Goal: Task Accomplishment & Management: Use online tool/utility

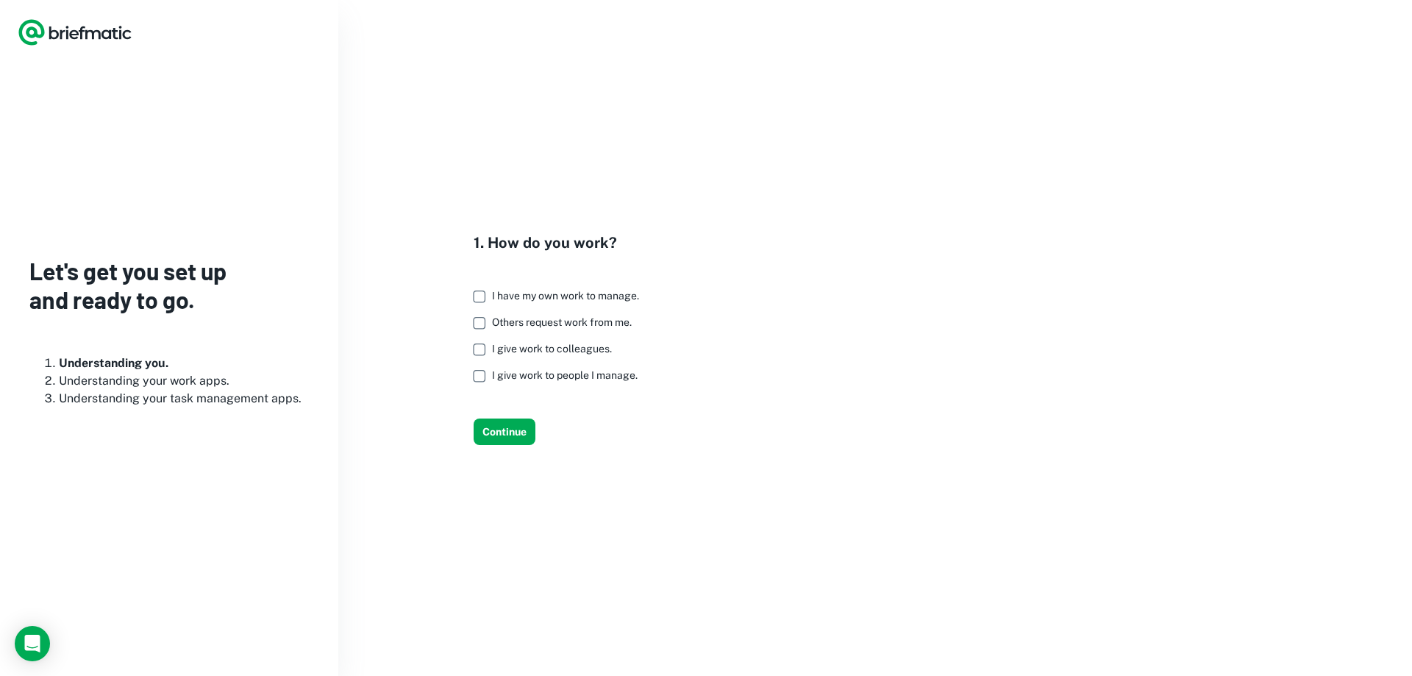
click at [498, 294] on span "I have my own work to manage." at bounding box center [565, 296] width 147 height 12
click at [543, 347] on span "I give work to colleagues." at bounding box center [552, 349] width 120 height 12
click at [513, 424] on button "Continue" at bounding box center [505, 432] width 62 height 26
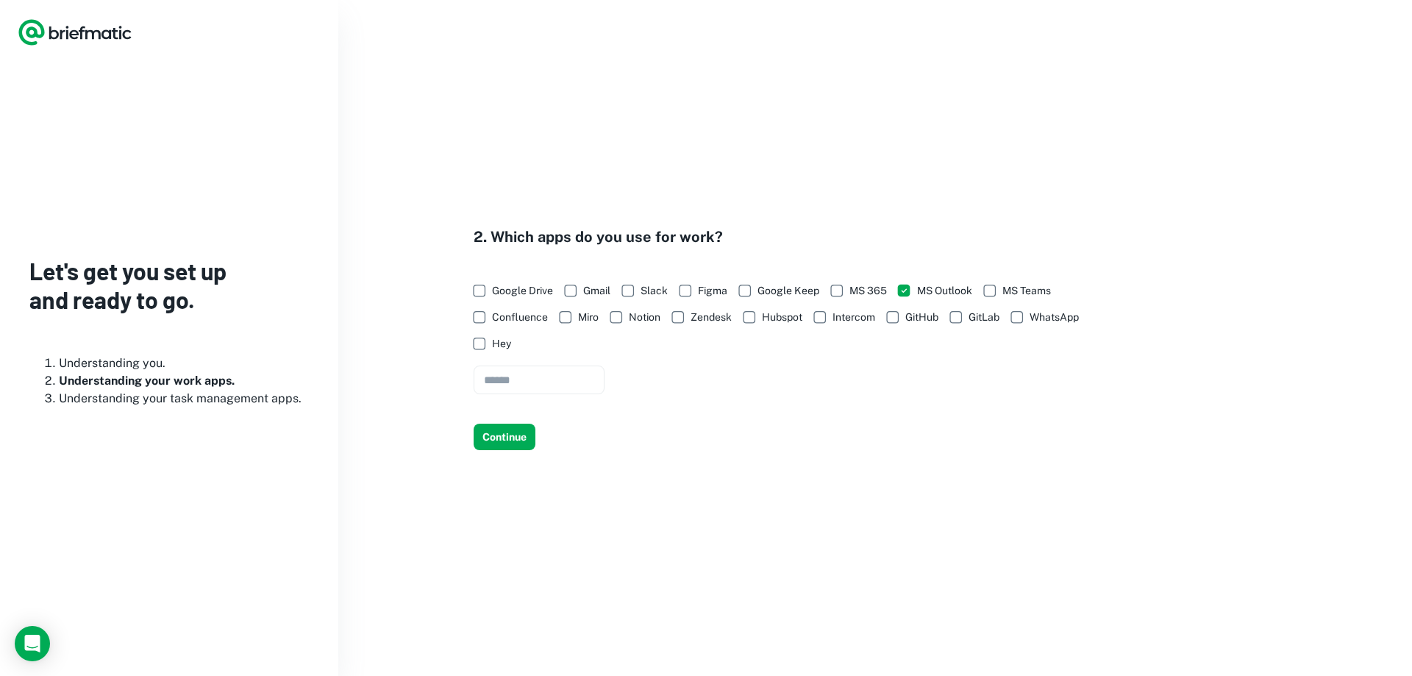
click at [877, 290] on span "MS 365" at bounding box center [869, 290] width 38 height 16
click at [1023, 287] on span "MS Teams" at bounding box center [1027, 290] width 49 height 16
click at [522, 434] on button "Continue" at bounding box center [505, 437] width 62 height 26
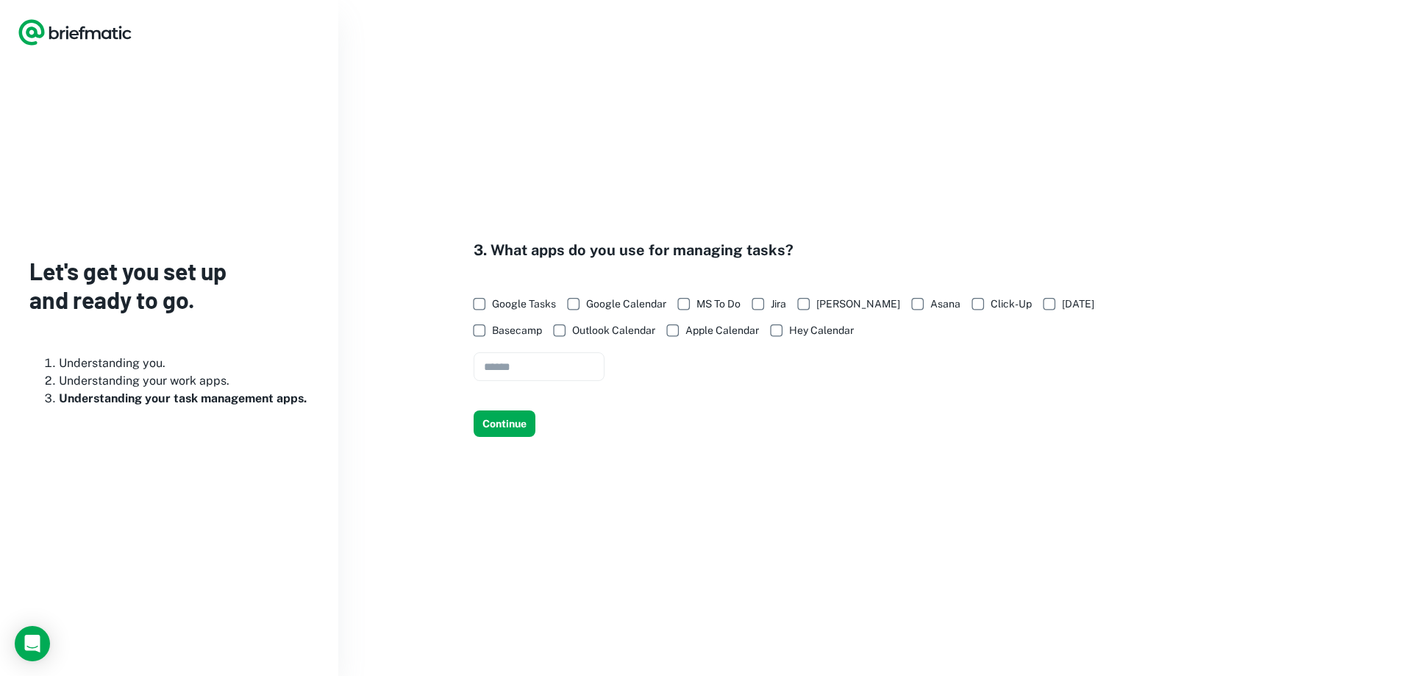
click at [598, 327] on span "Outlook Calendar" at bounding box center [613, 330] width 83 height 16
click at [831, 306] on span "[PERSON_NAME]" at bounding box center [859, 304] width 84 height 16
click at [525, 427] on button "Continue" at bounding box center [505, 423] width 62 height 26
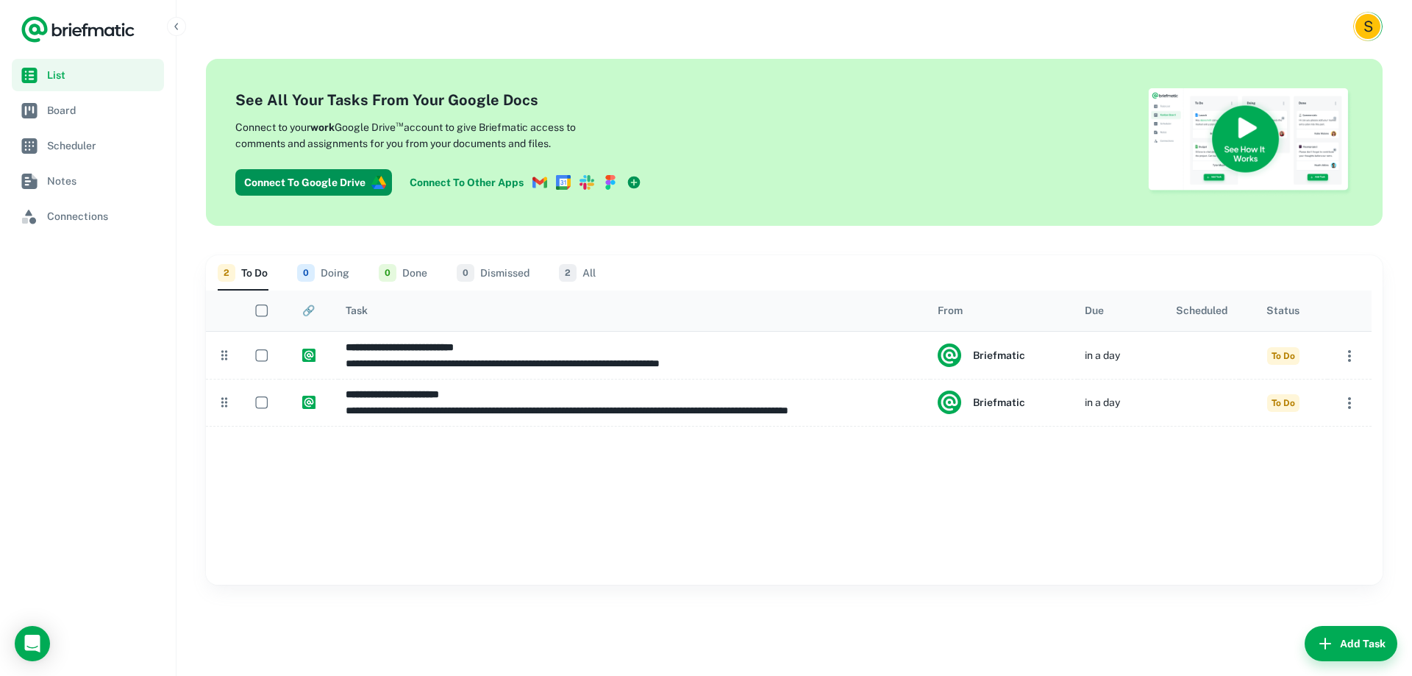
click at [57, 112] on span "Board" at bounding box center [102, 110] width 111 height 16
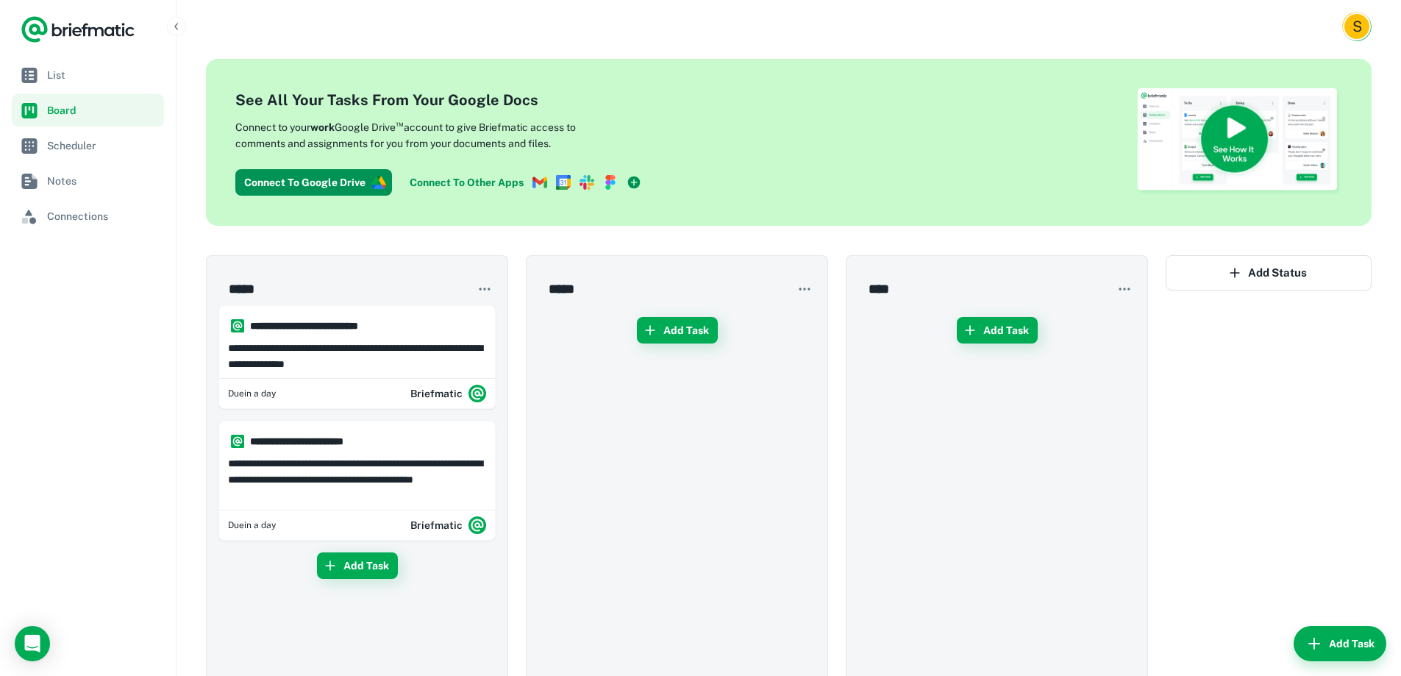
click at [68, 84] on link "List" at bounding box center [88, 75] width 152 height 32
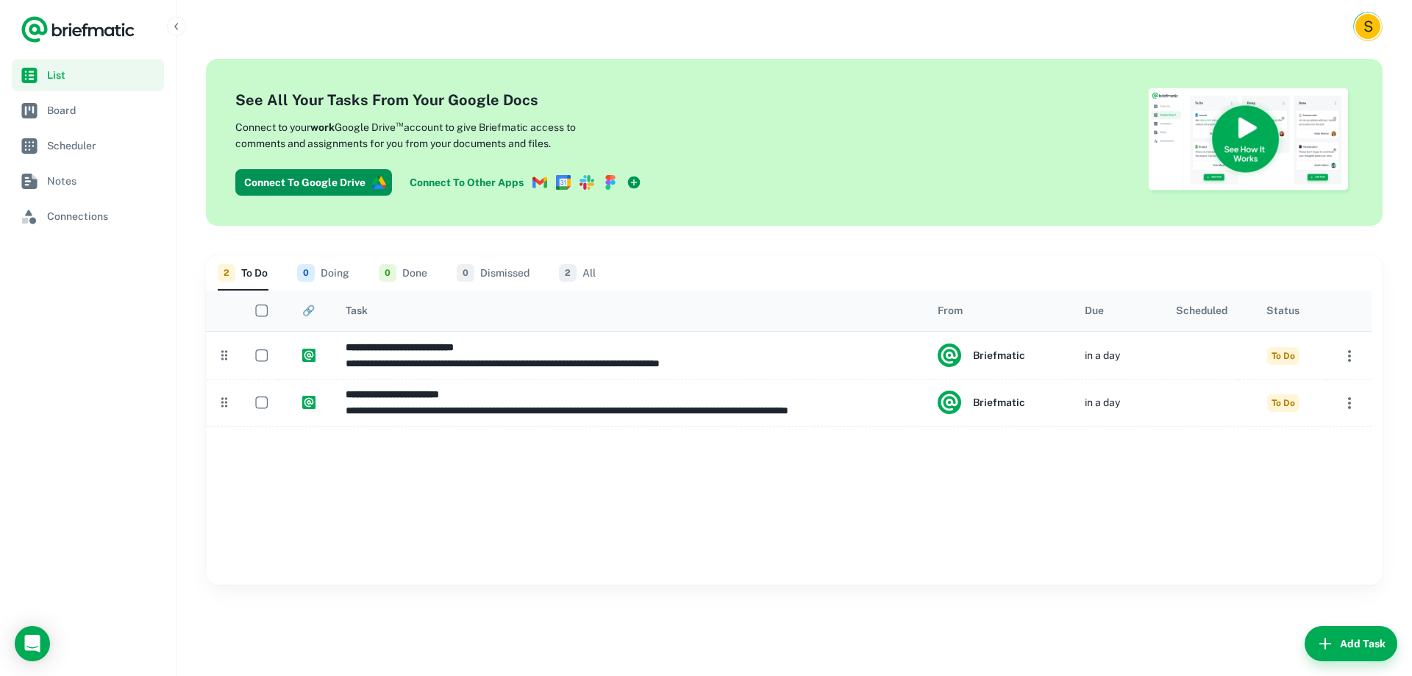
click at [82, 118] on link "Board" at bounding box center [88, 110] width 152 height 32
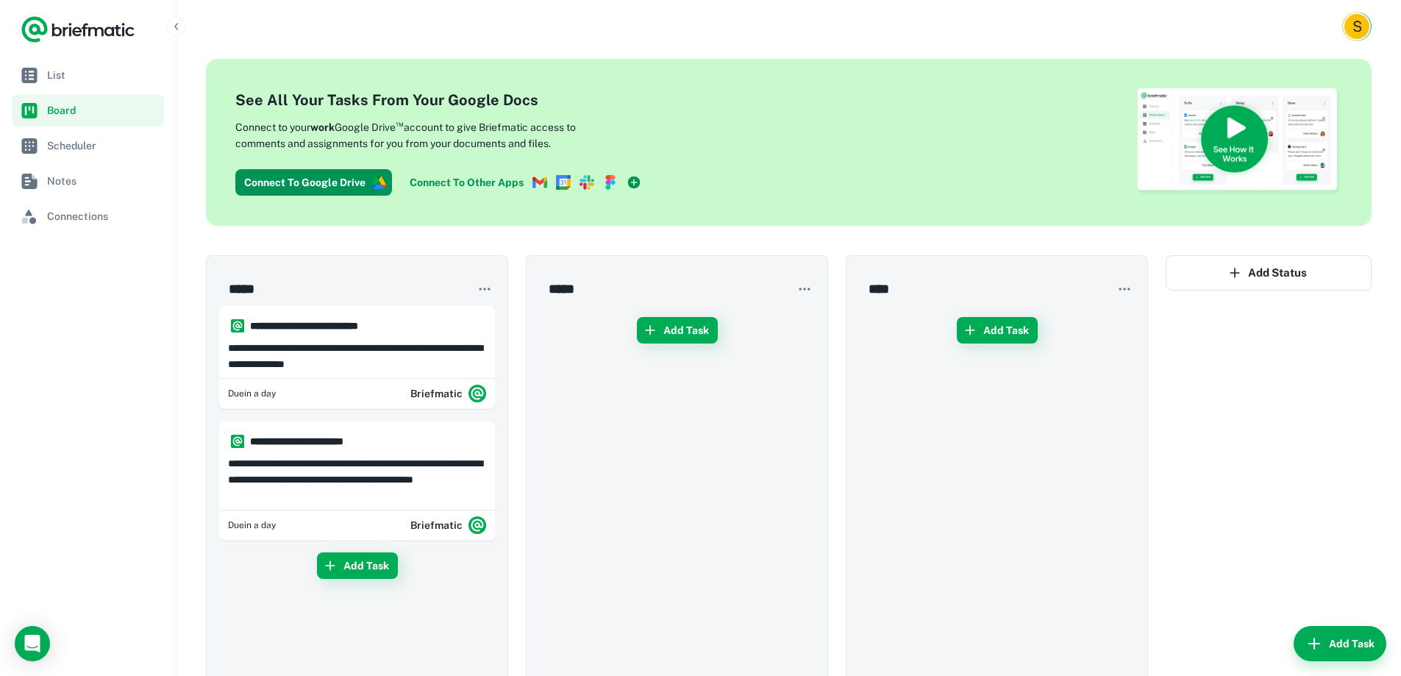
click at [68, 150] on span "Scheduler" at bounding box center [102, 146] width 111 height 16
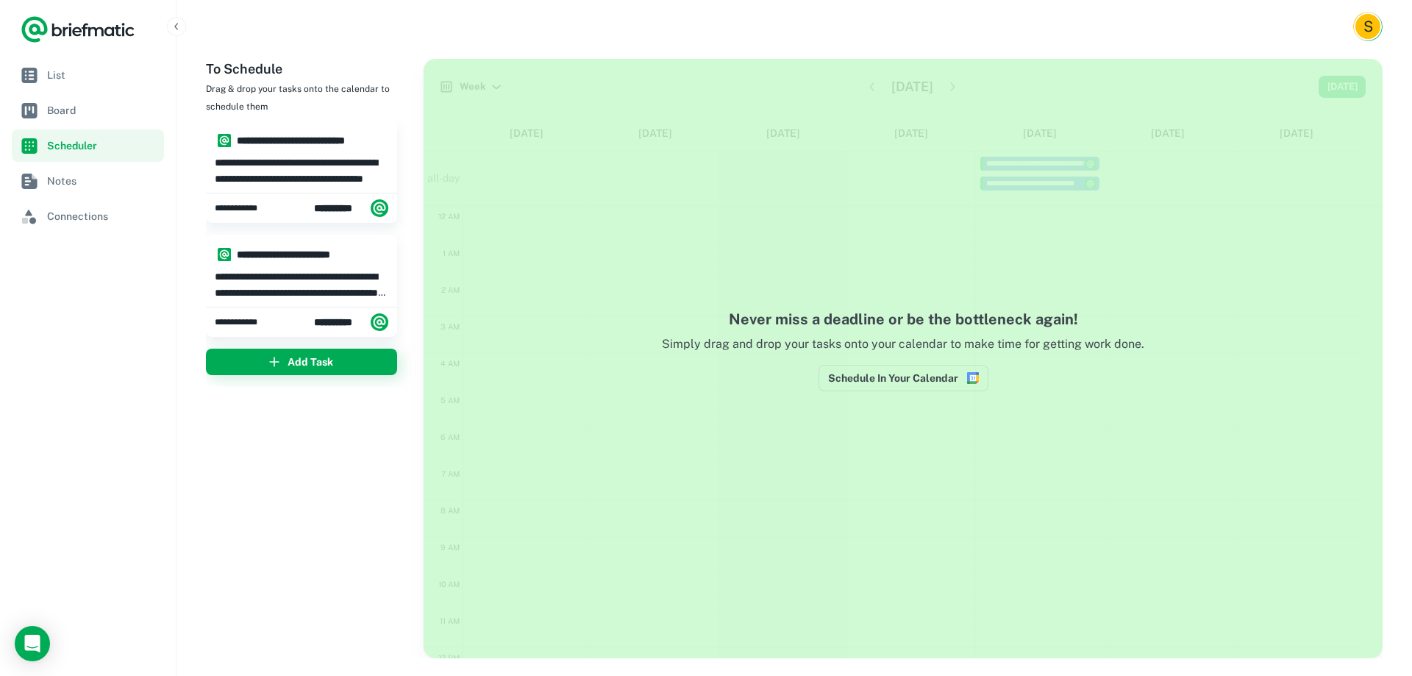
scroll to position [221, 0]
click at [72, 105] on span "Board" at bounding box center [102, 110] width 111 height 16
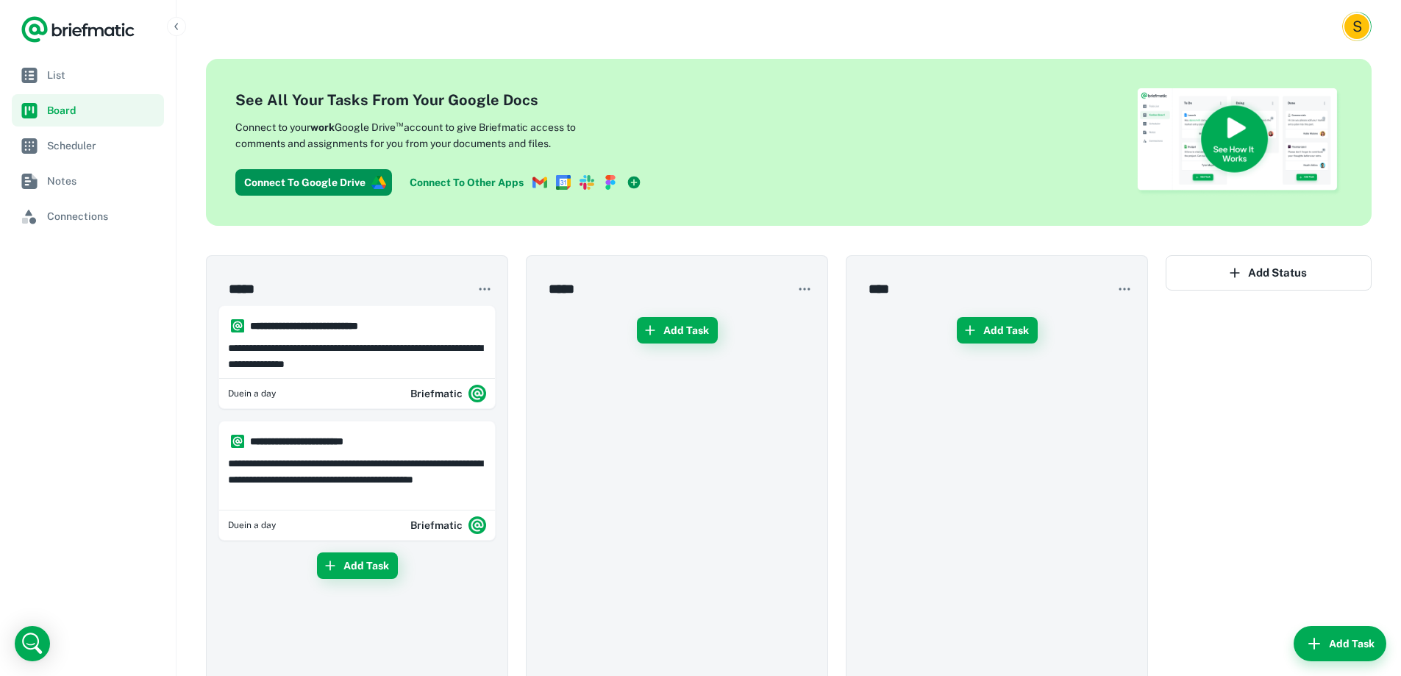
click at [61, 148] on span "Scheduler" at bounding box center [102, 146] width 111 height 16
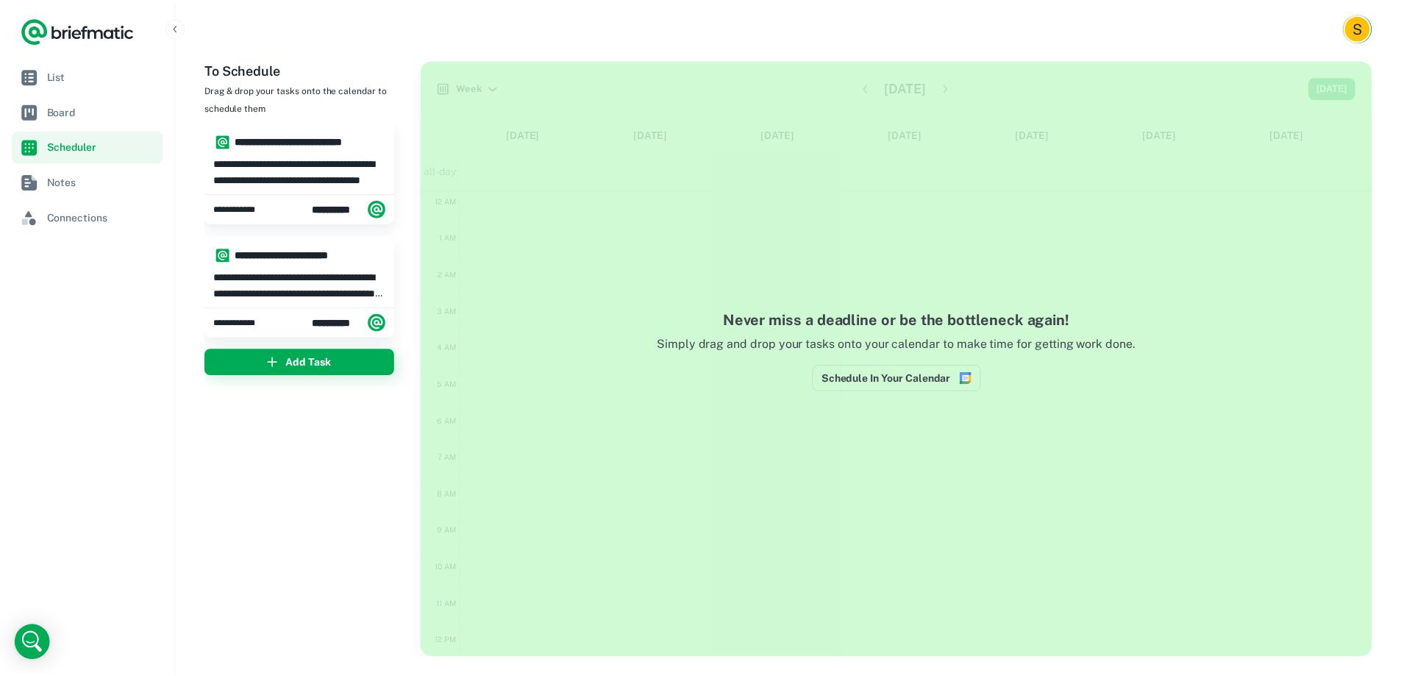
scroll to position [221, 0]
click at [80, 104] on span "Board" at bounding box center [102, 110] width 111 height 16
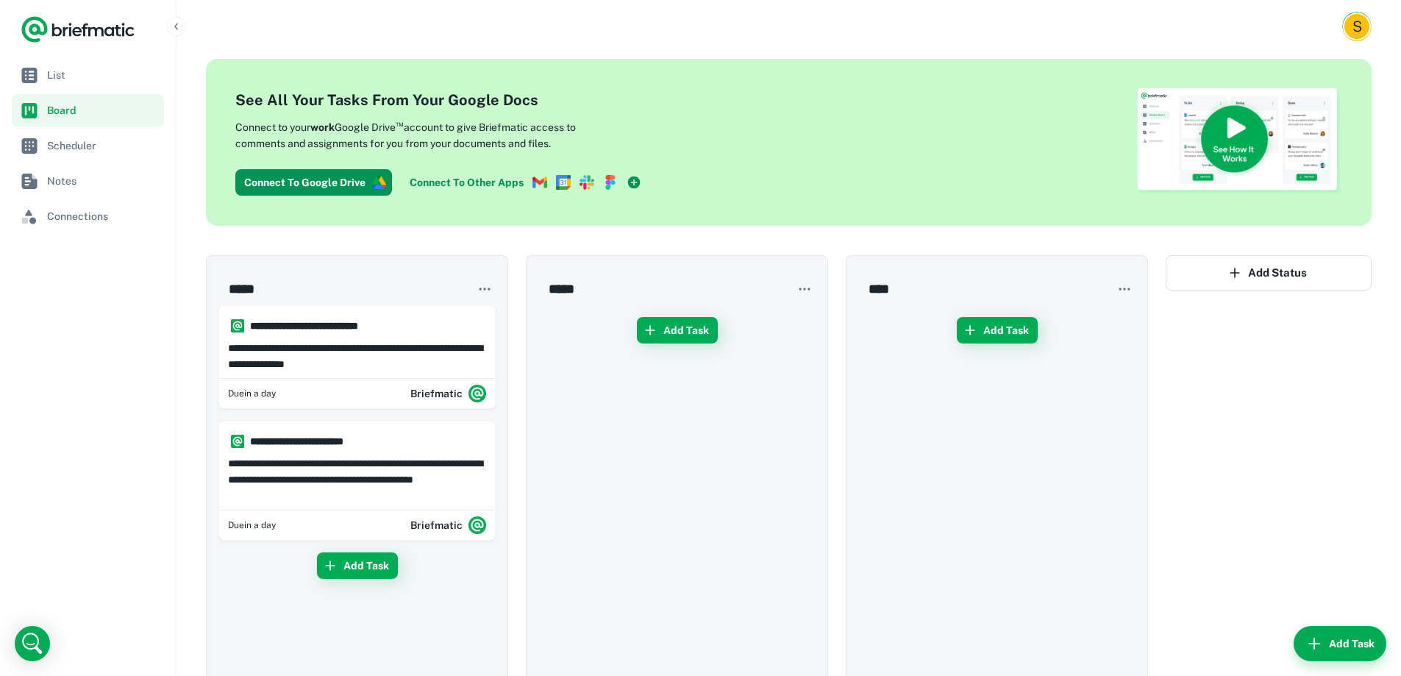
click at [48, 74] on span "List" at bounding box center [102, 75] width 111 height 16
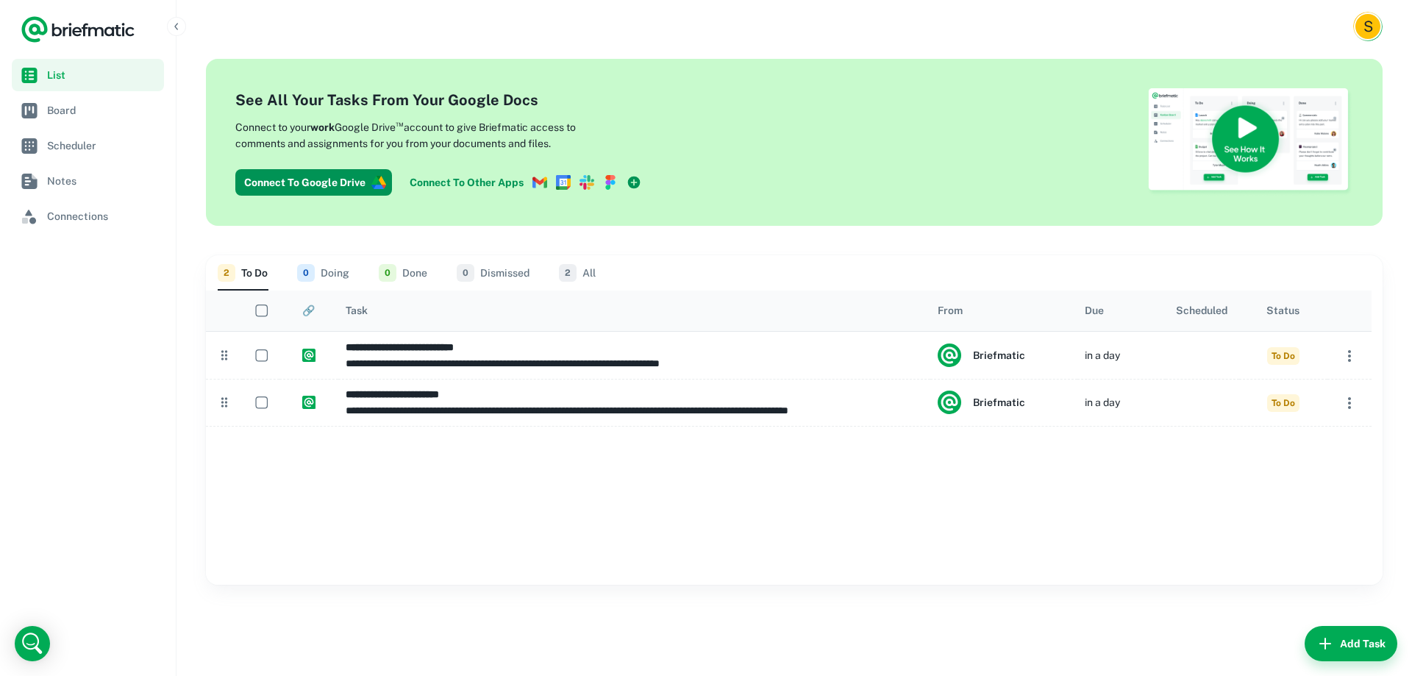
click at [71, 121] on link "Board" at bounding box center [88, 110] width 152 height 32
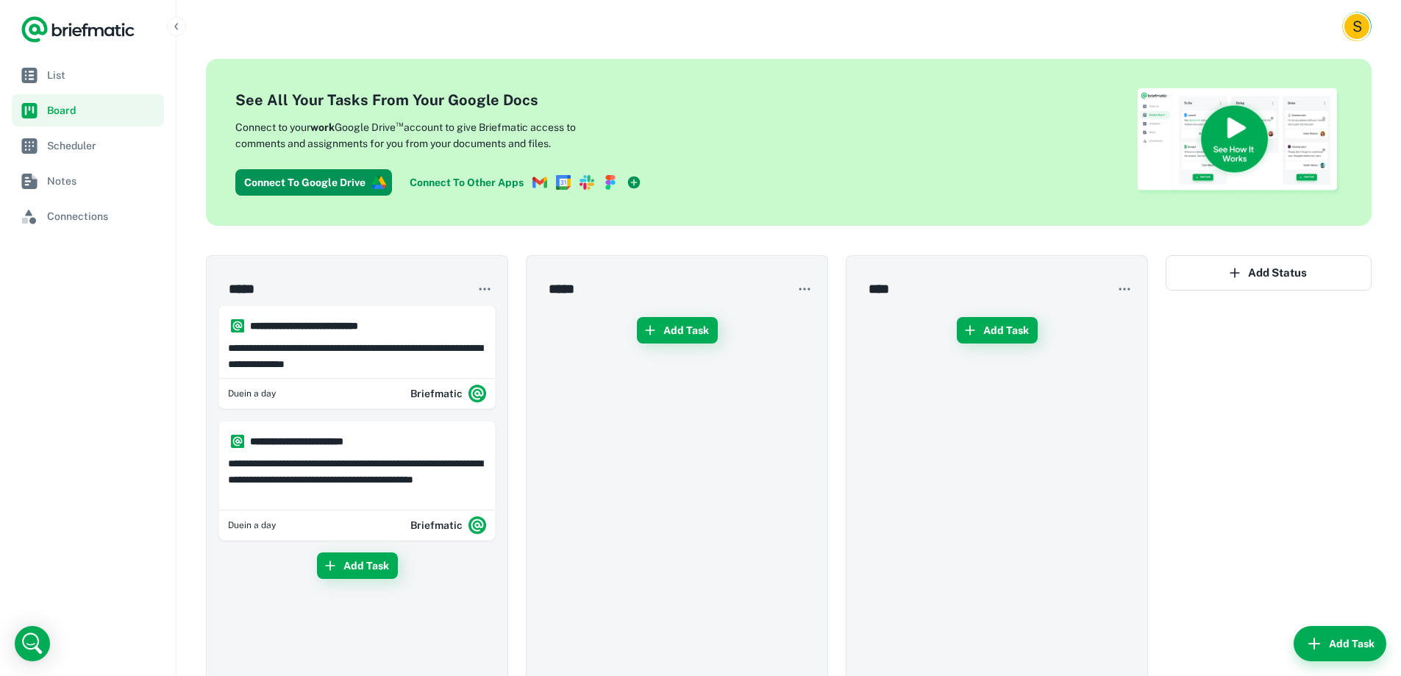
click at [1329, 633] on button "Add Task" at bounding box center [1340, 643] width 93 height 35
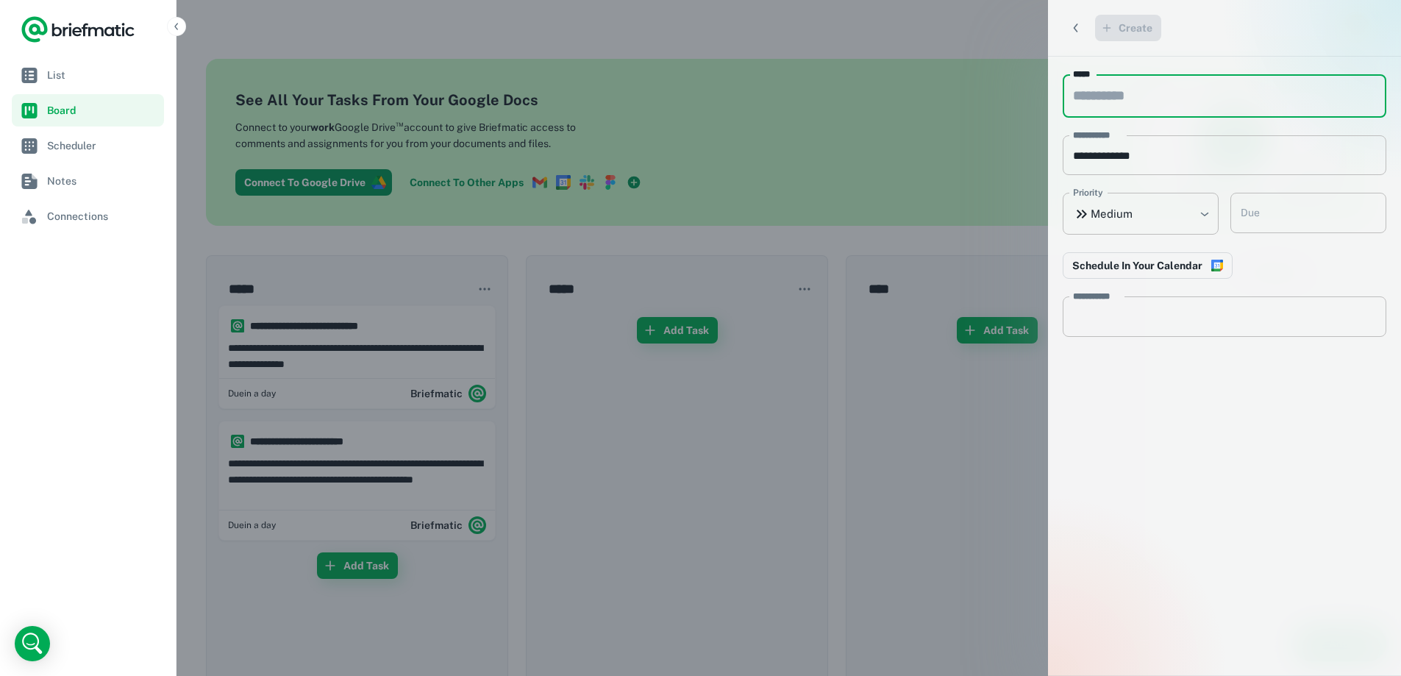
click at [153, 280] on nav "List Board Scheduler Notes Connections" at bounding box center [88, 367] width 176 height 617
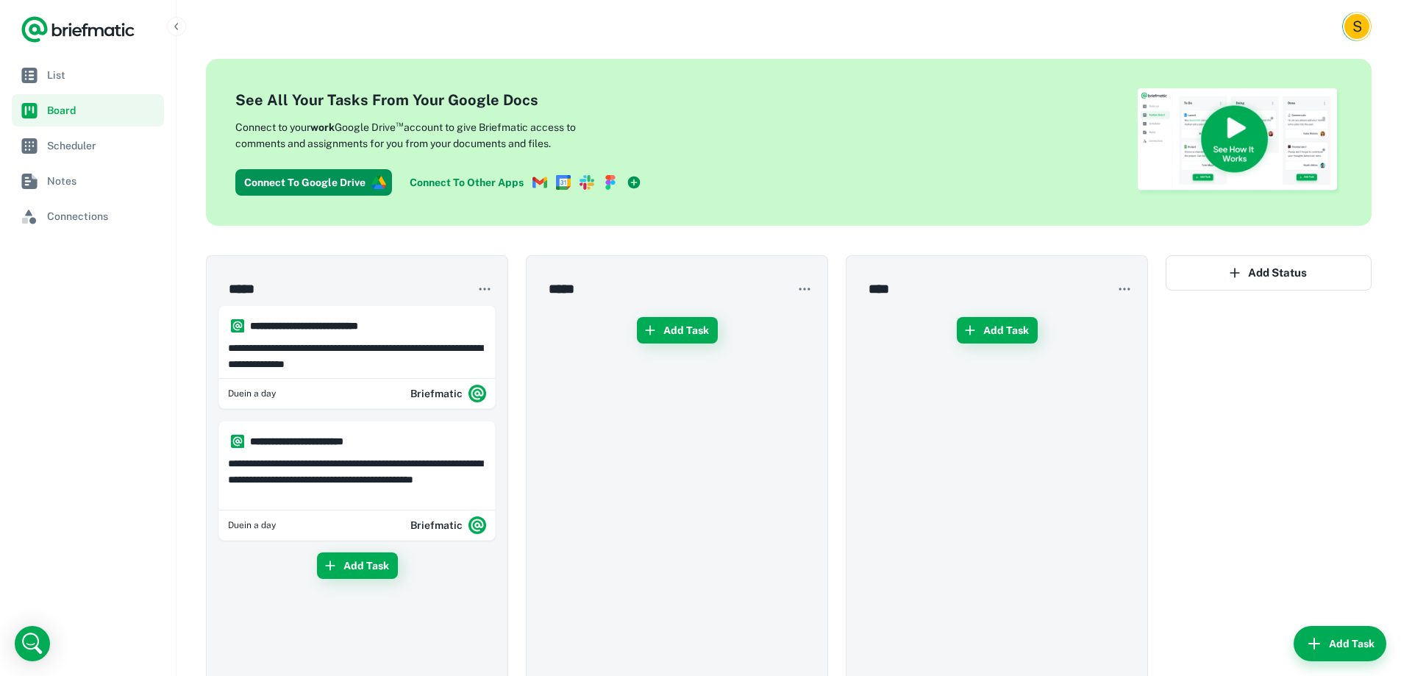
click at [79, 142] on span "Scheduler" at bounding box center [102, 146] width 111 height 16
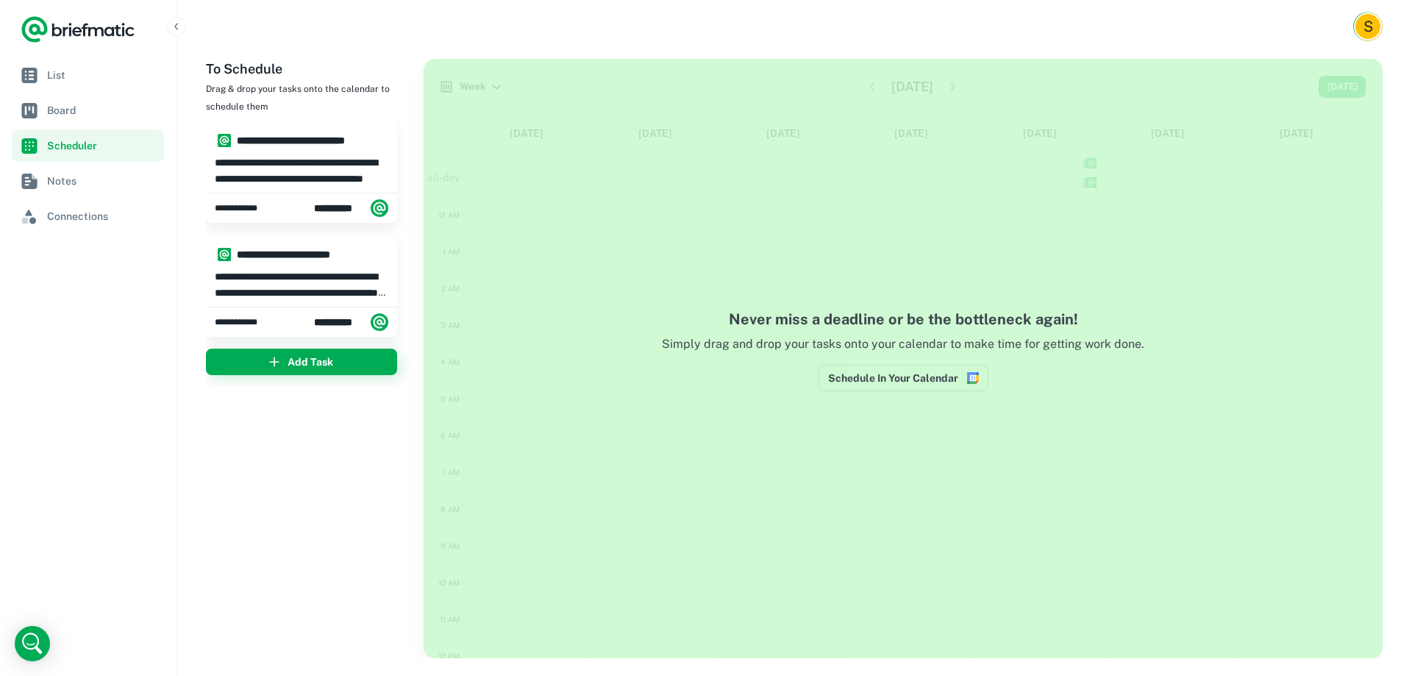
scroll to position [221, 0]
click at [77, 166] on link "Notes" at bounding box center [88, 181] width 152 height 32
